Goal: Transaction & Acquisition: Book appointment/travel/reservation

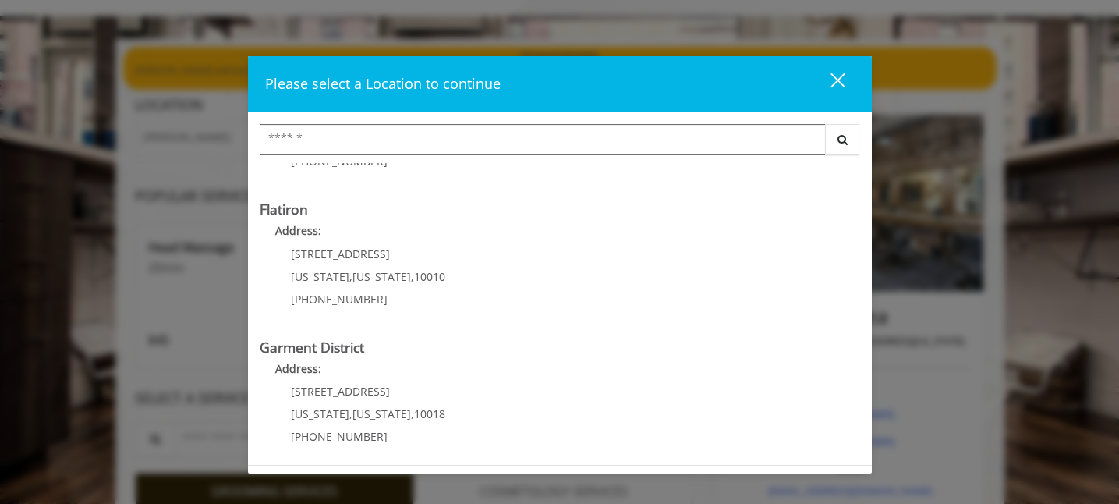
scroll to position [83, 0]
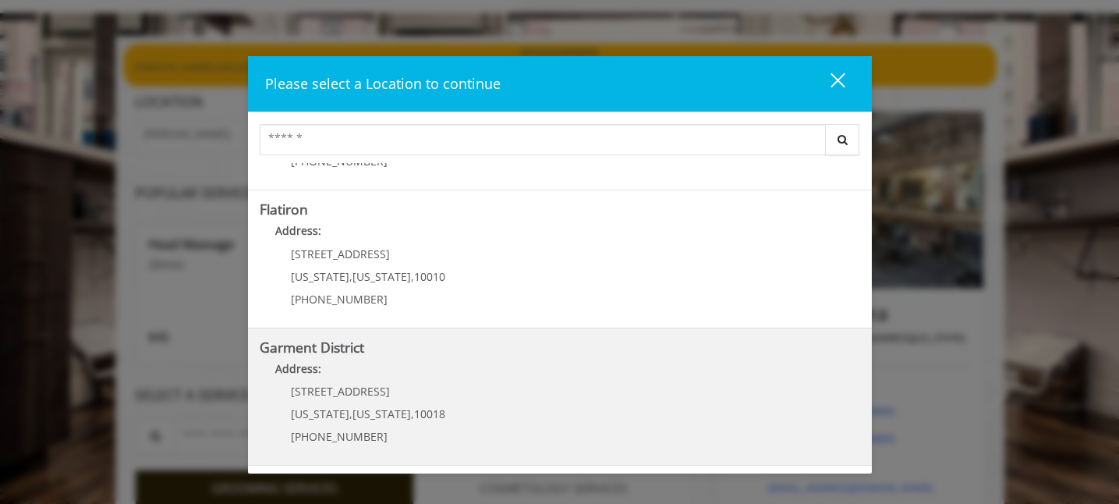
click at [452, 386] on District "Garment District Address: 1400 Broadway New York , New York , 10018 (212) 997-4…" at bounding box center [560, 397] width 600 height 114
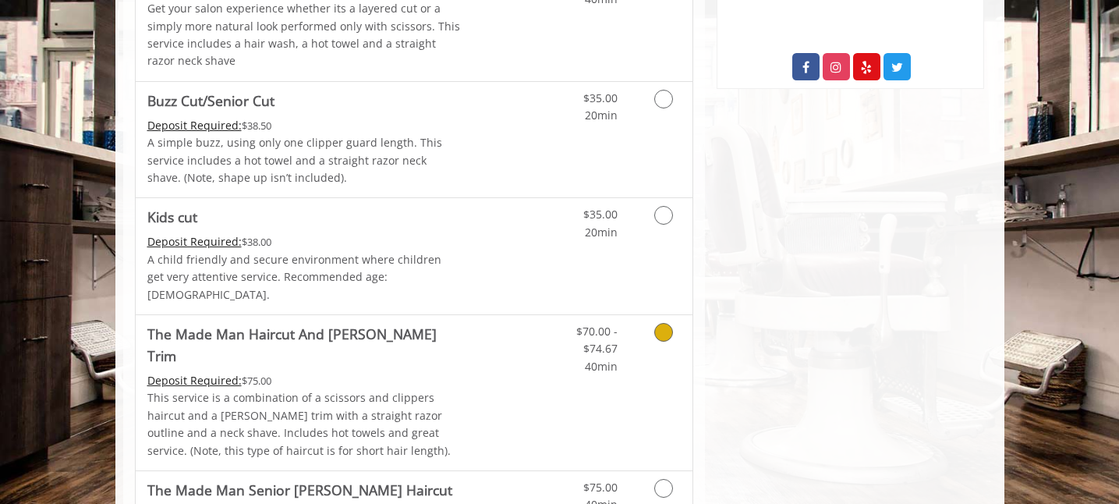
scroll to position [1003, 0]
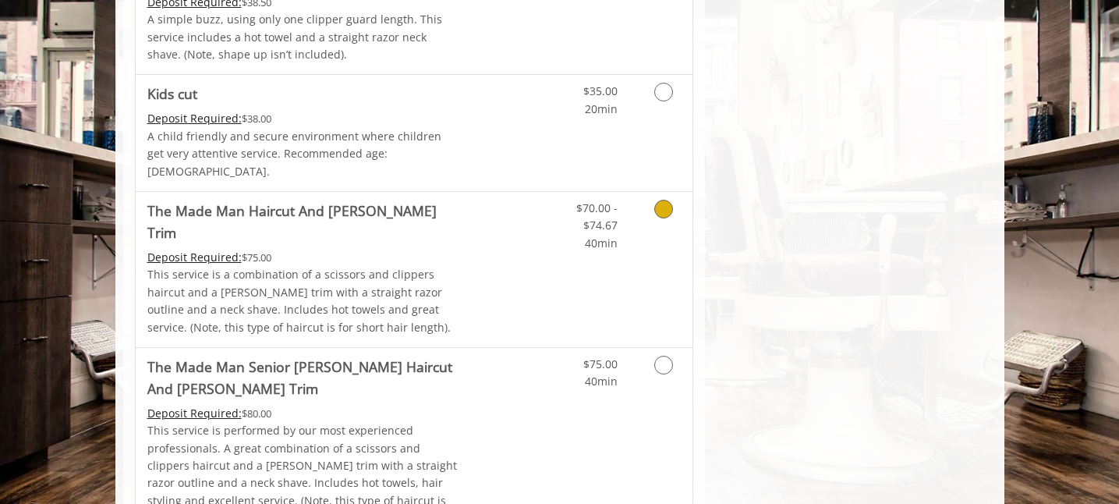
click at [667, 200] on icon "Grooming services" at bounding box center [663, 209] width 19 height 19
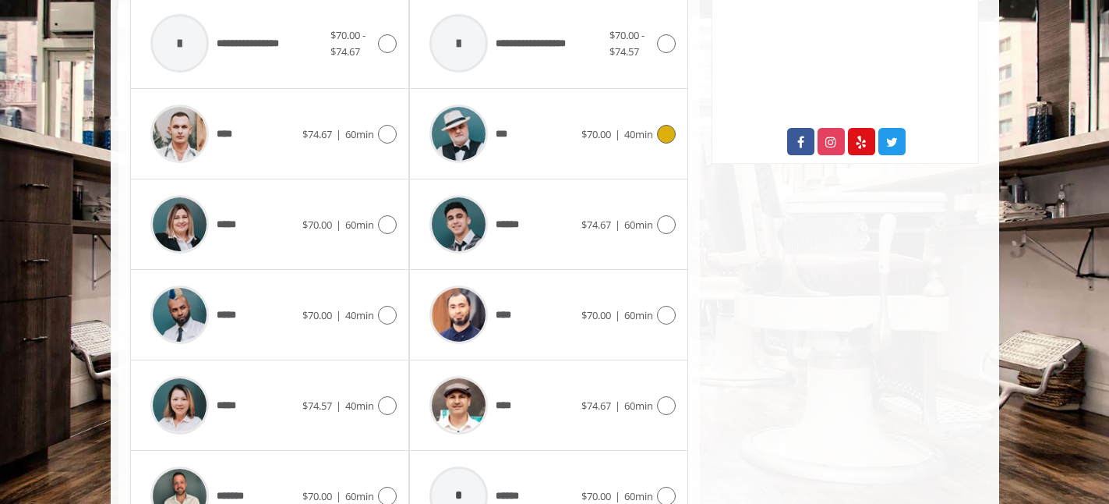
scroll to position [875, 0]
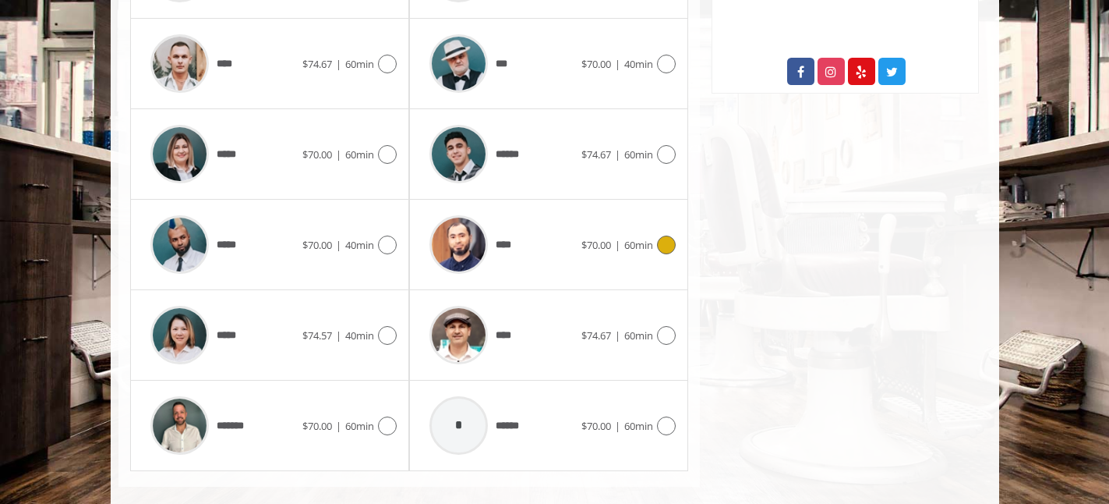
click at [667, 235] on icon at bounding box center [666, 244] width 19 height 19
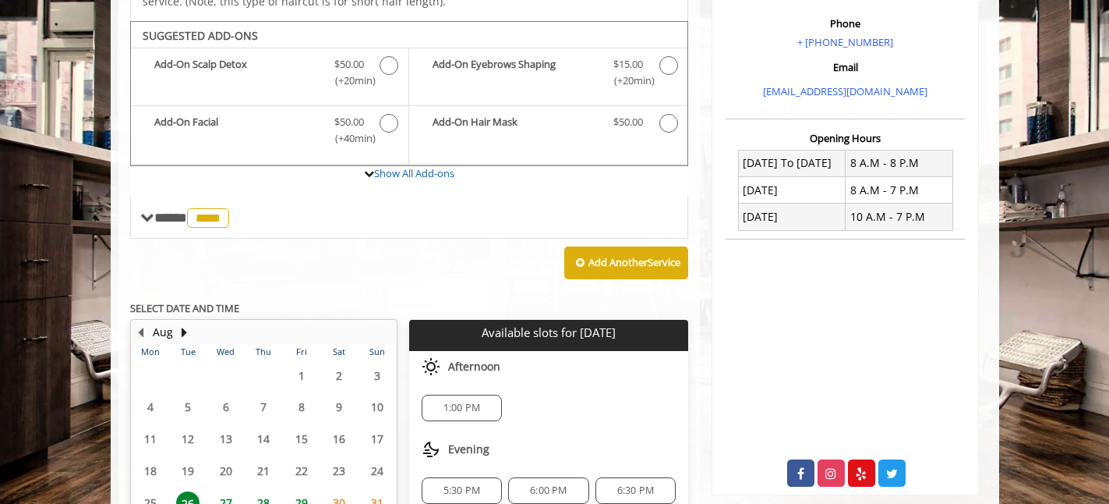
scroll to position [498, 0]
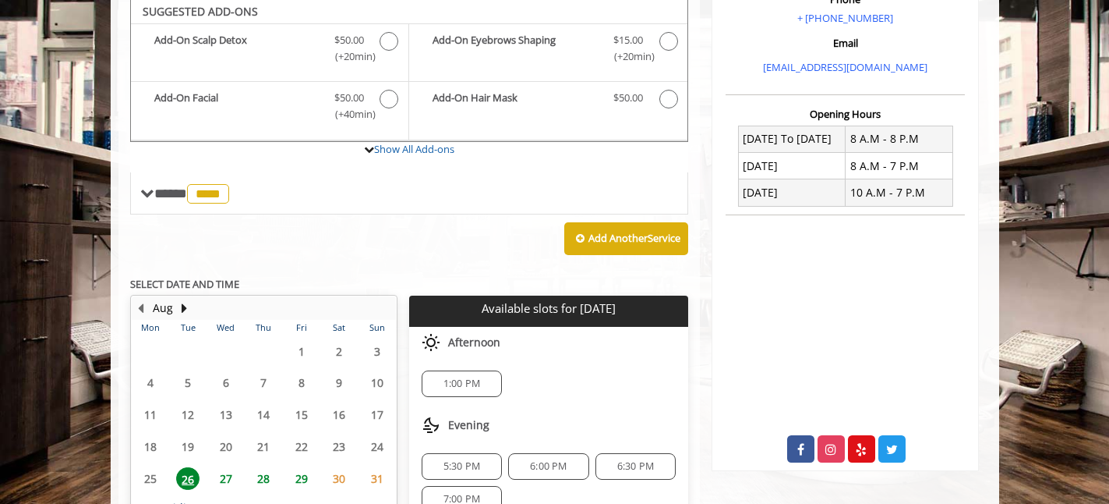
click at [225, 467] on span "27" at bounding box center [225, 478] width 23 height 23
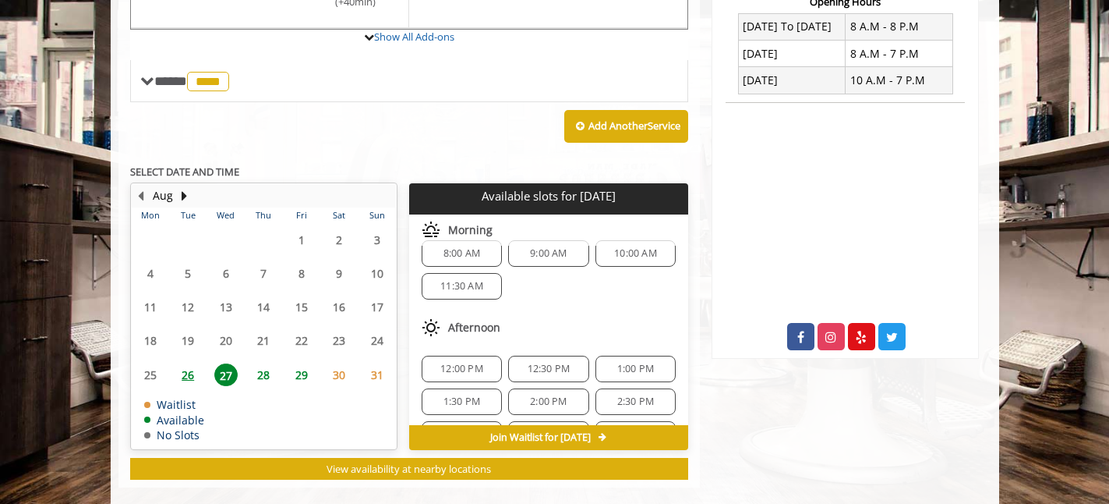
scroll to position [0, 0]
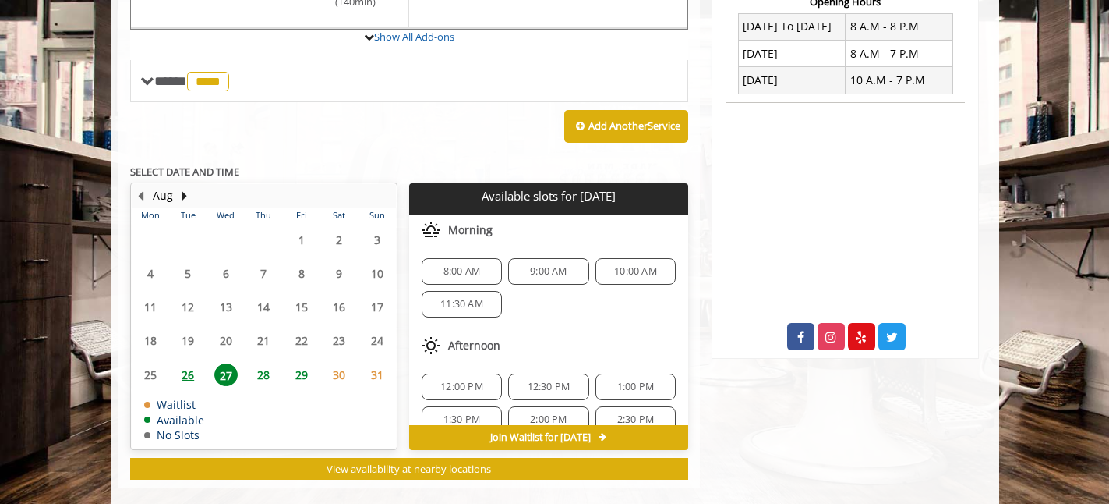
click at [475, 298] on span "11:30 AM" at bounding box center [461, 304] width 43 height 12
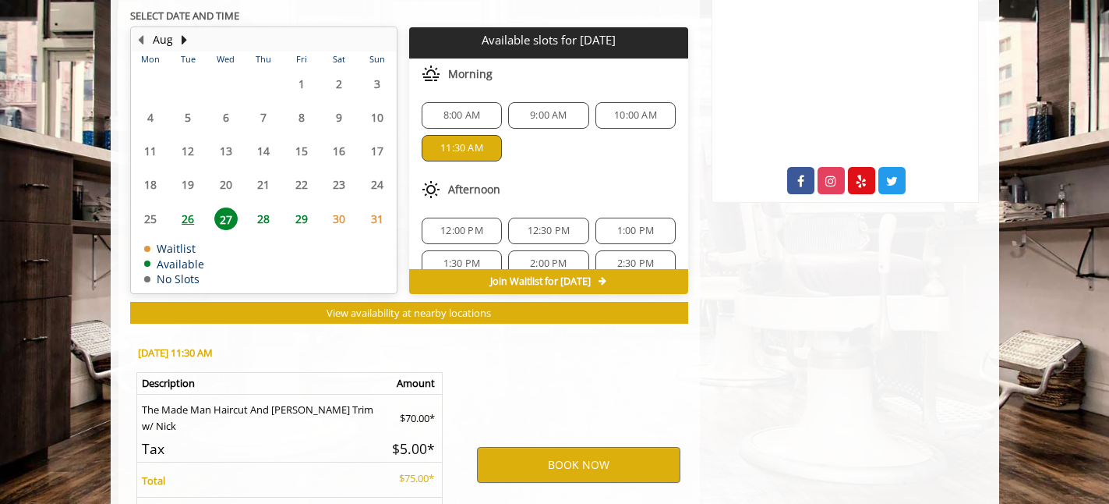
scroll to position [893, 0]
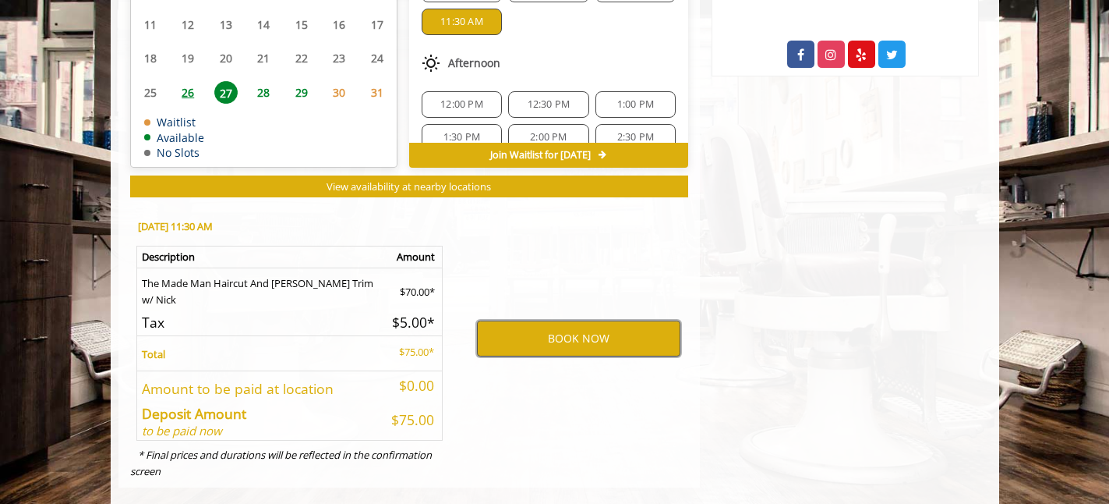
click at [580, 327] on button "BOOK NOW" at bounding box center [578, 338] width 203 height 36
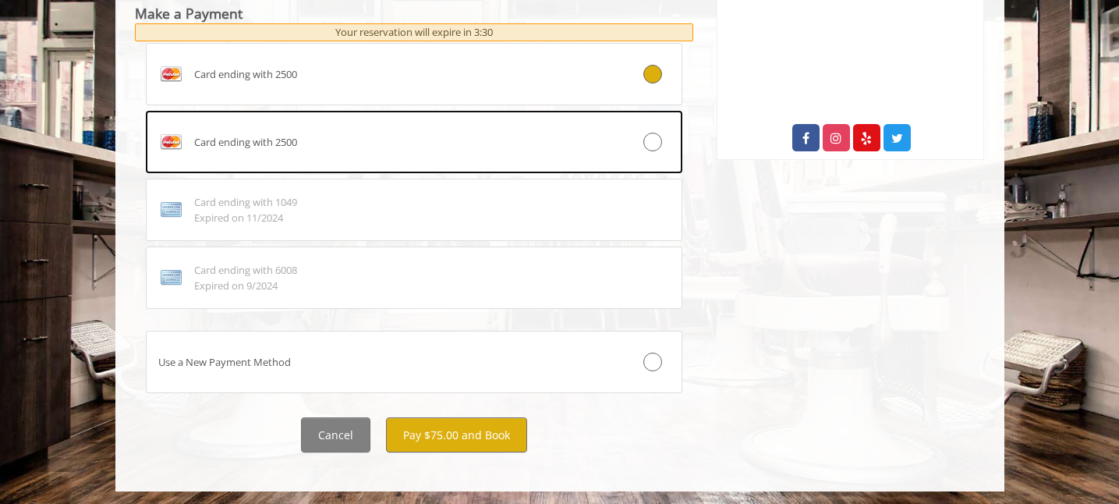
scroll to position [812, 0]
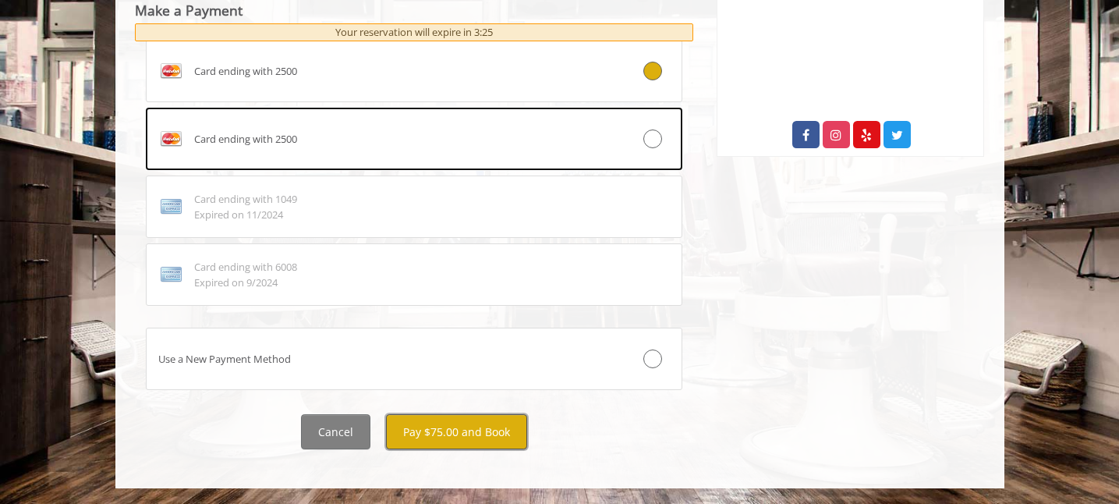
click at [452, 431] on button "Pay $75.00 and Book" at bounding box center [456, 431] width 141 height 35
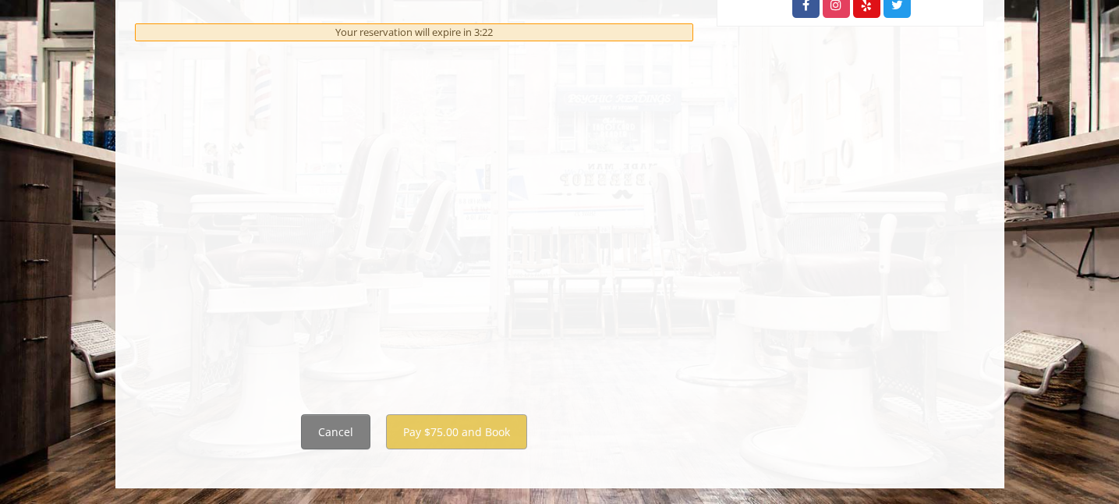
scroll to position [0, 0]
